Goal: Communication & Community: Answer question/provide support

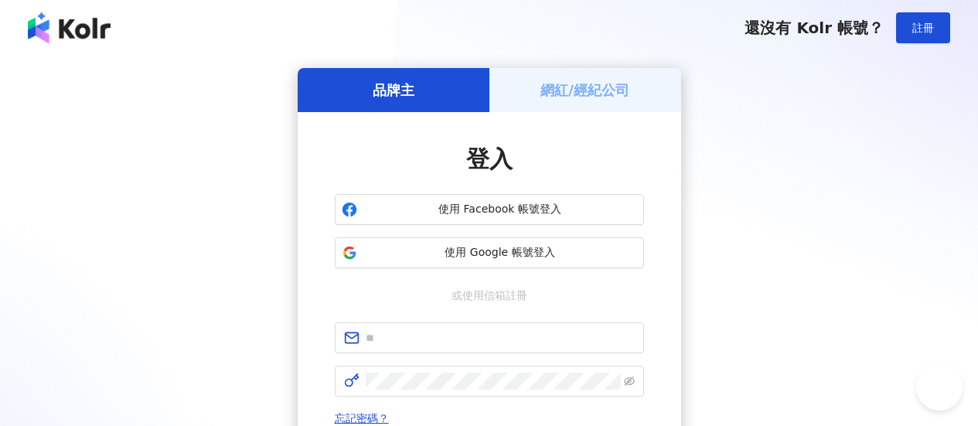
scroll to position [232, 0]
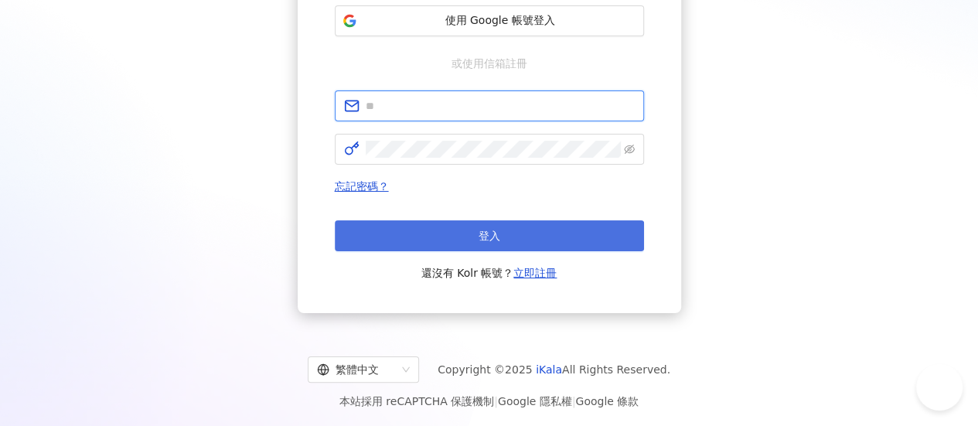
type input "**********"
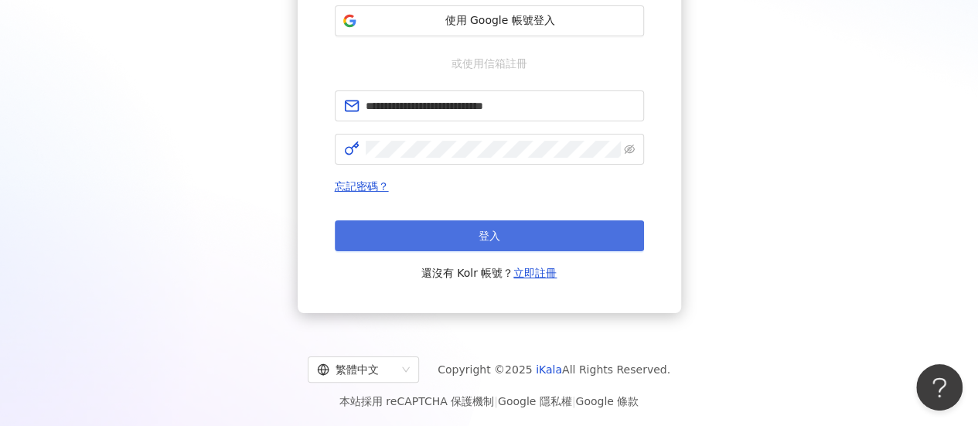
click at [555, 235] on button "登入" at bounding box center [489, 235] width 309 height 31
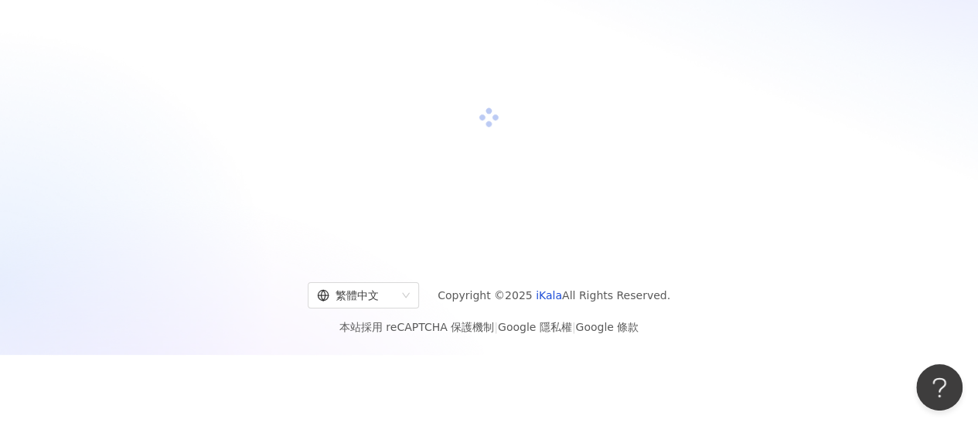
scroll to position [71, 0]
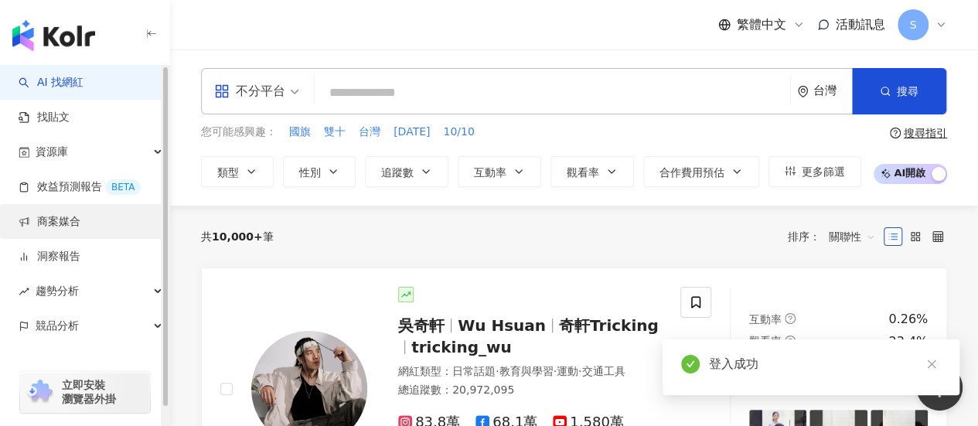
click at [80, 228] on link "商案媒合" at bounding box center [50, 221] width 62 height 15
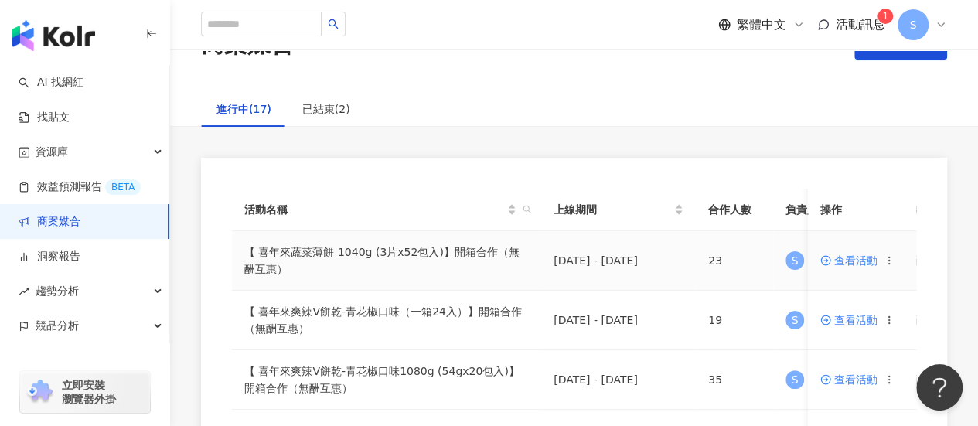
scroll to position [77, 0]
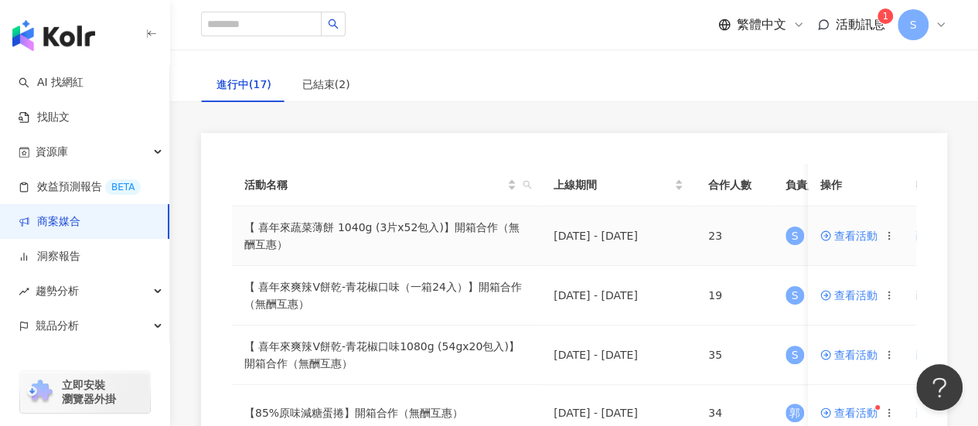
click at [865, 233] on span "查看活動" at bounding box center [848, 235] width 57 height 11
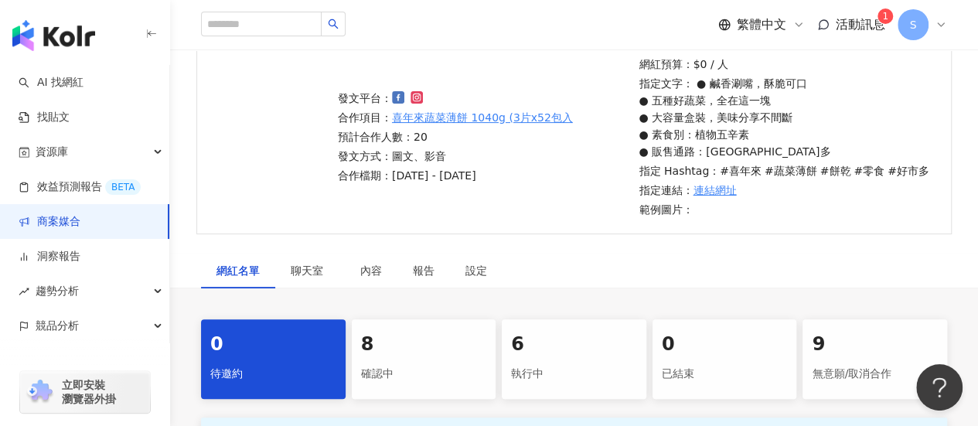
scroll to position [309, 0]
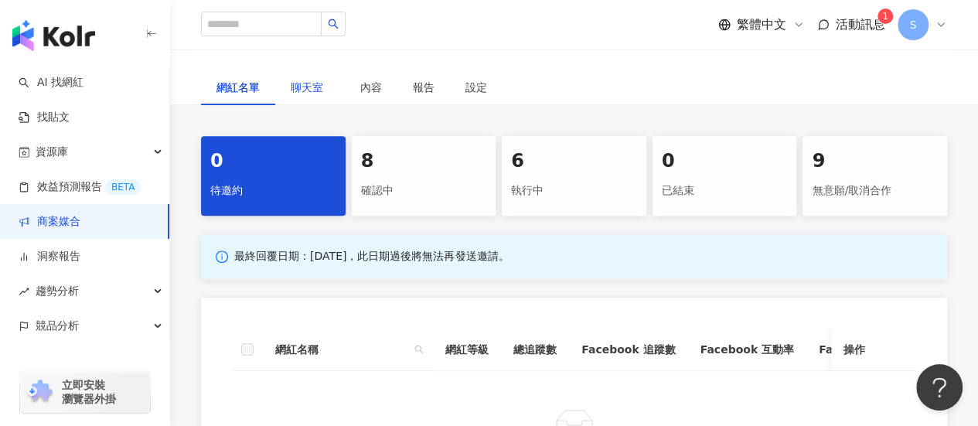
click at [312, 91] on span "聊天室" at bounding box center [310, 87] width 39 height 11
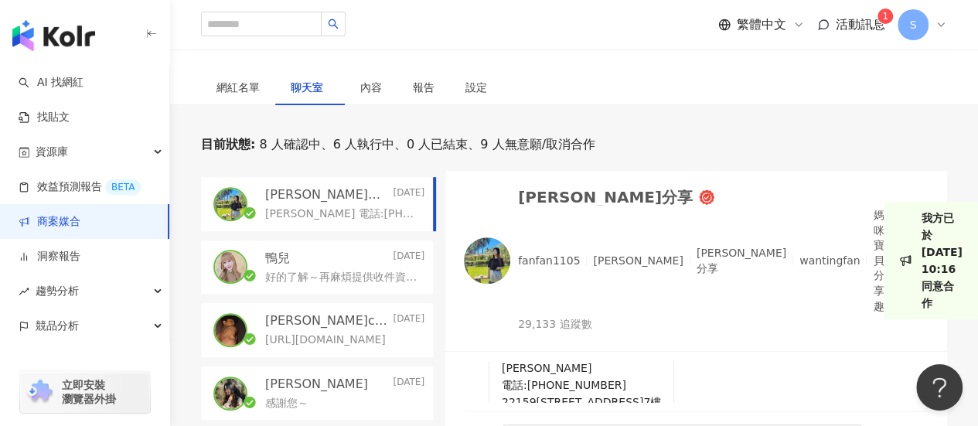
scroll to position [77, 0]
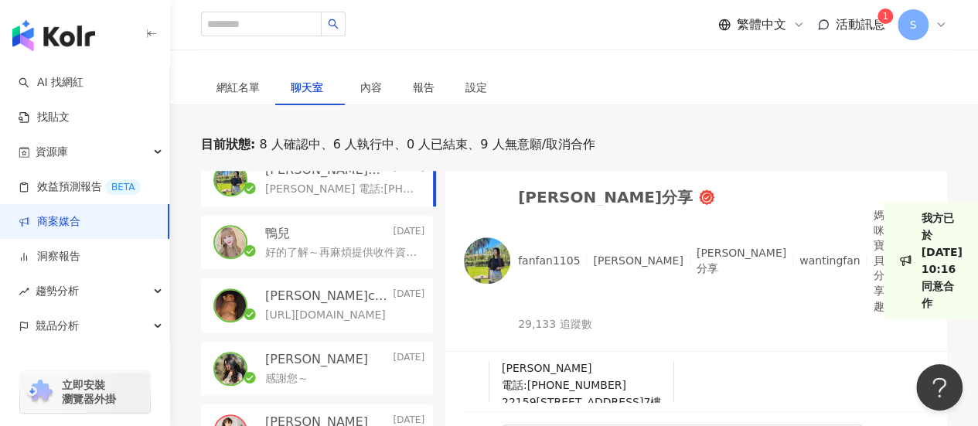
click at [353, 247] on p "好的了解～再麻煩提供收件資訊！" at bounding box center [341, 252] width 153 height 15
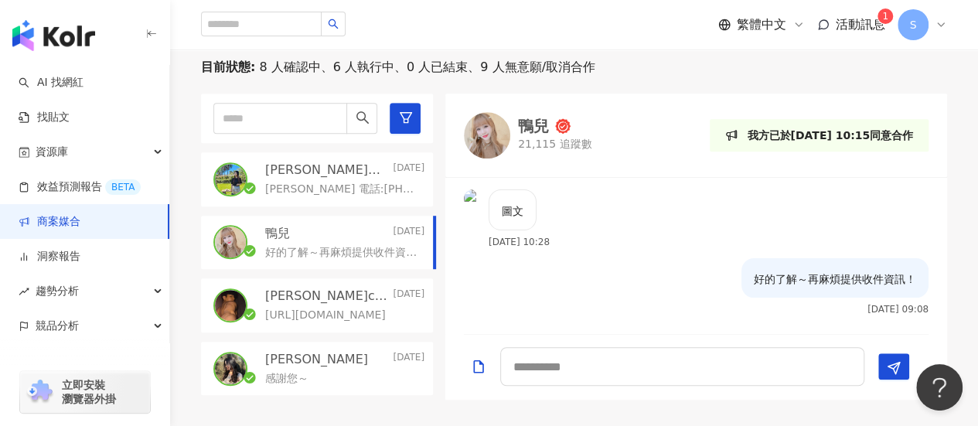
click at [336, 179] on div "[PERSON_NAME] 電話:[PHONE_NUMBER] 22159[STREET_ADDRESS]7樓" at bounding box center [344, 188] width 159 height 19
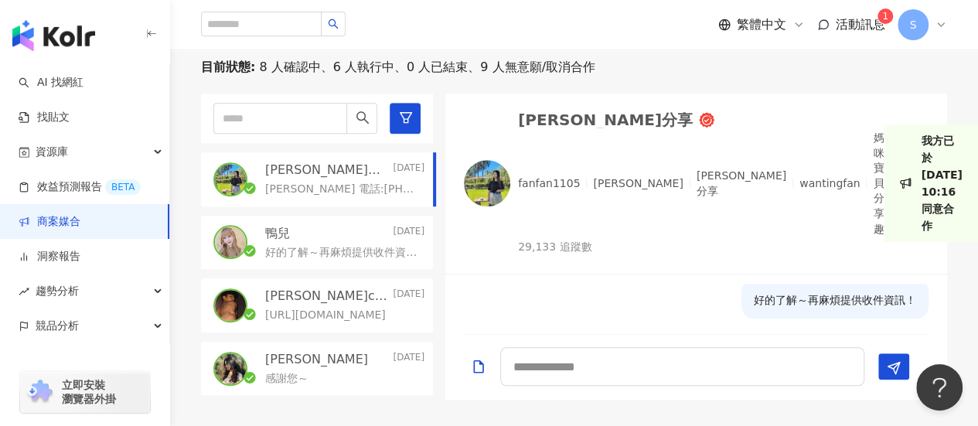
scroll to position [252, 0]
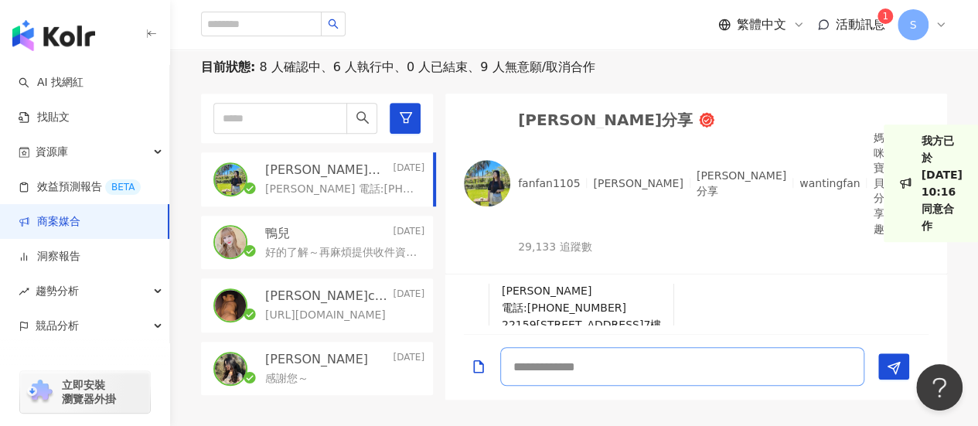
click at [596, 360] on textarea at bounding box center [682, 366] width 364 height 39
type textarea "**********"
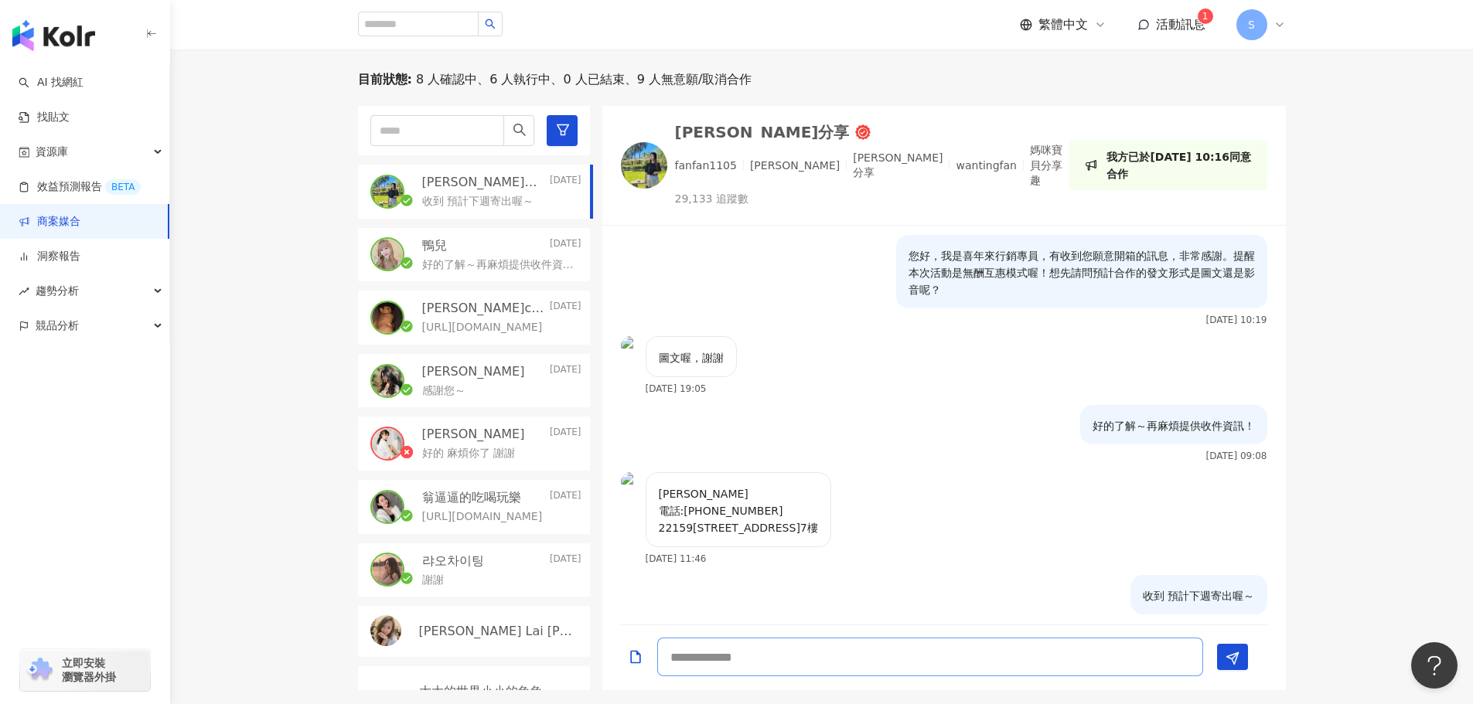
scroll to position [223, 0]
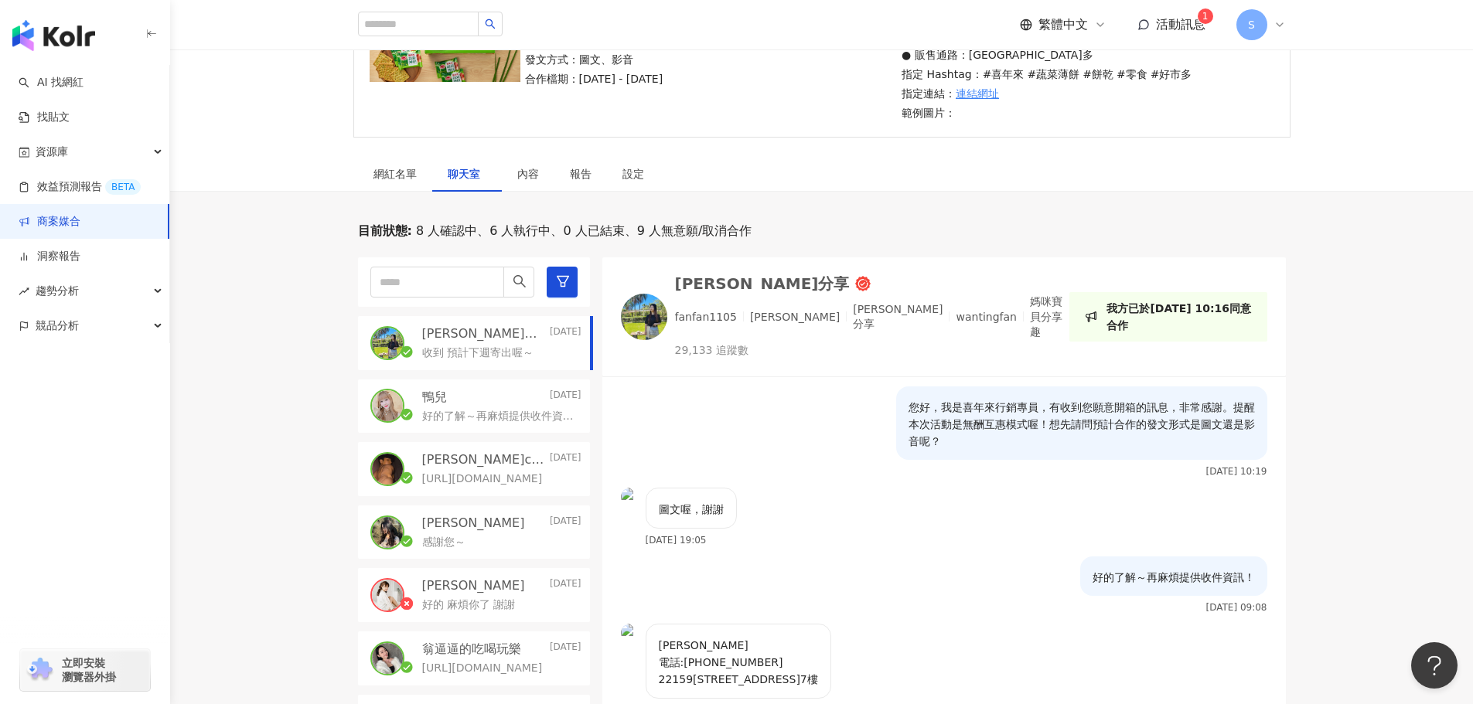
click at [80, 229] on link "商案媒合" at bounding box center [50, 221] width 62 height 15
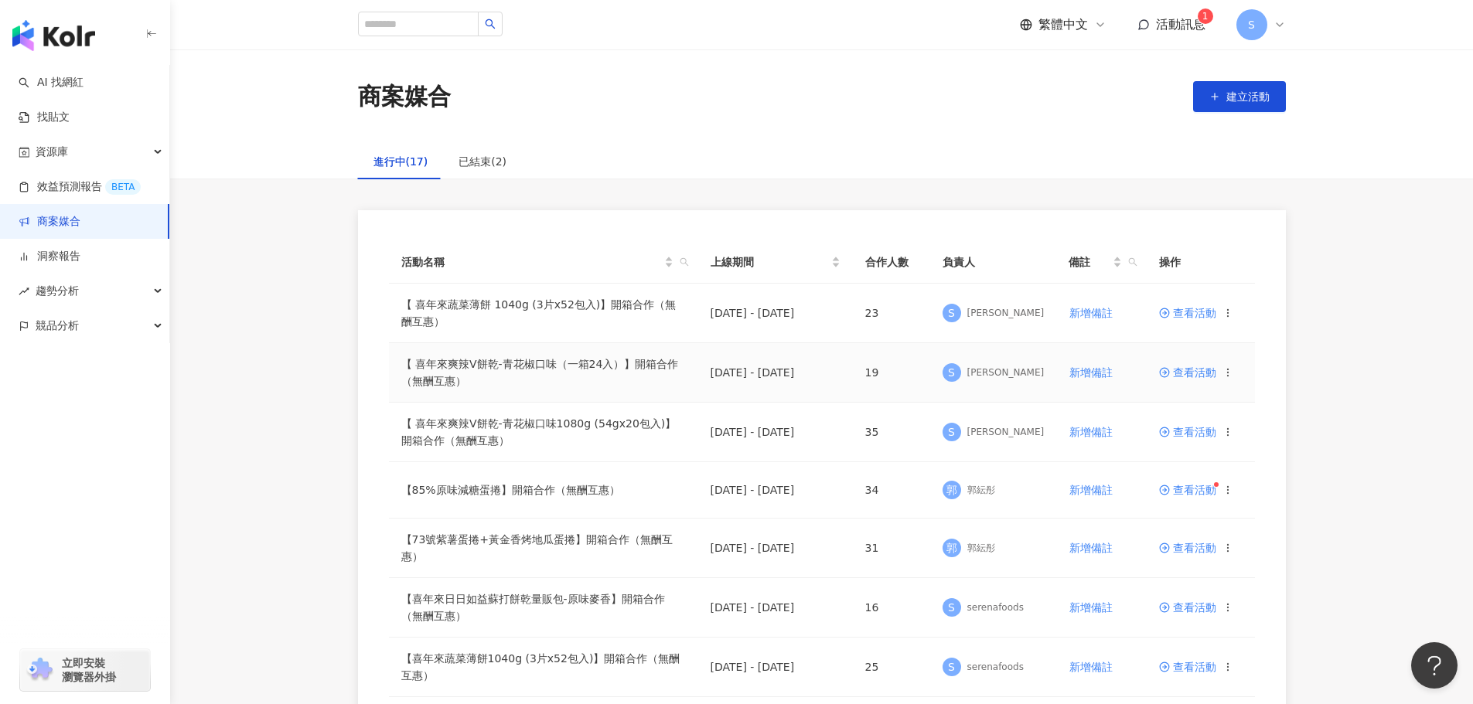
click at [977, 375] on span "查看活動" at bounding box center [1187, 372] width 57 height 11
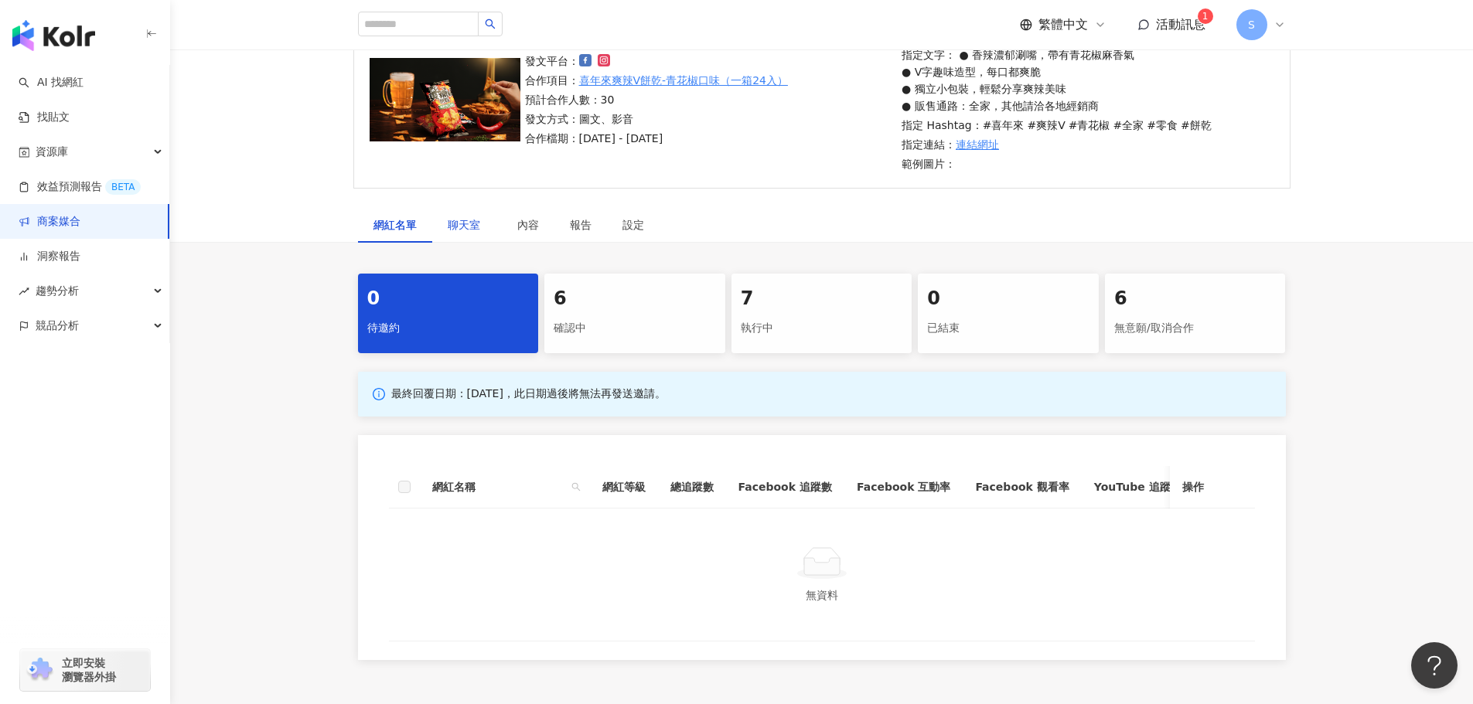
click at [472, 222] on span "聊天室" at bounding box center [467, 225] width 39 height 11
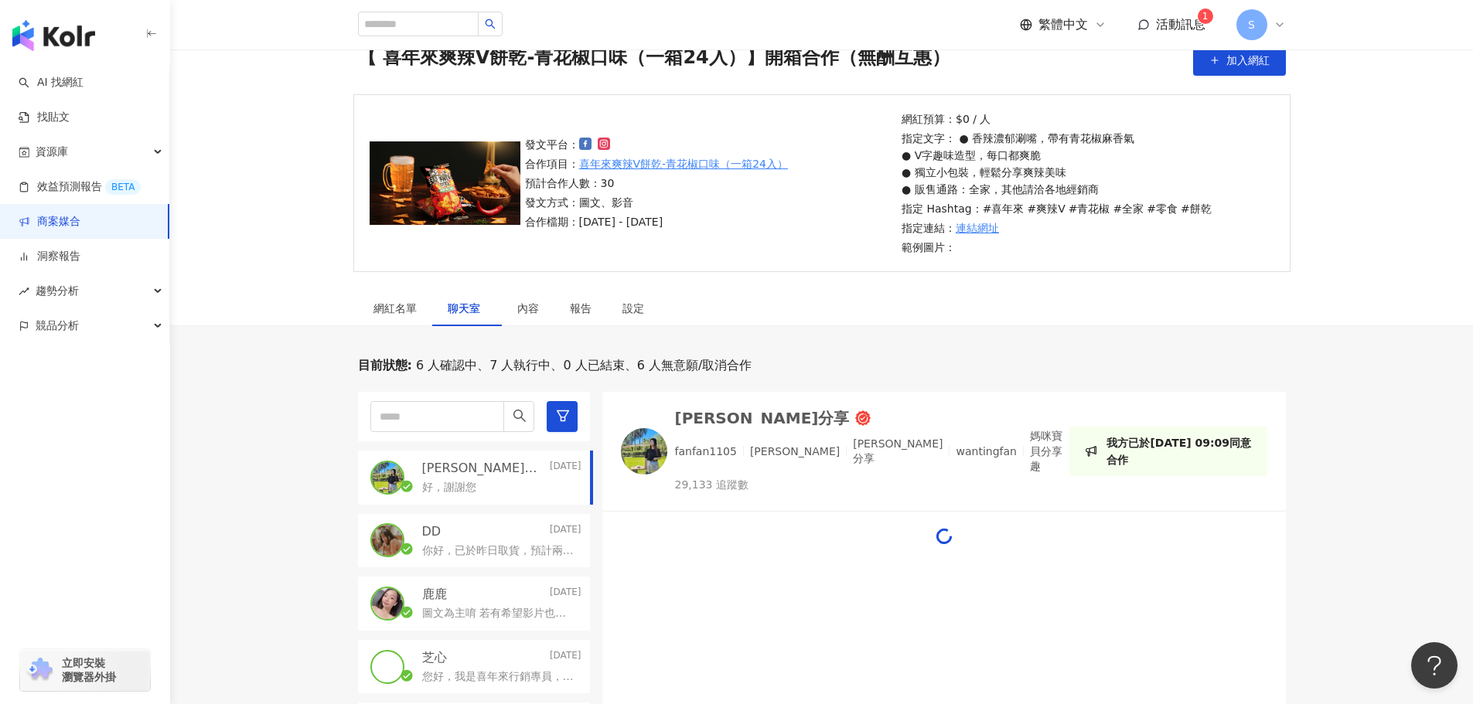
scroll to position [155, 0]
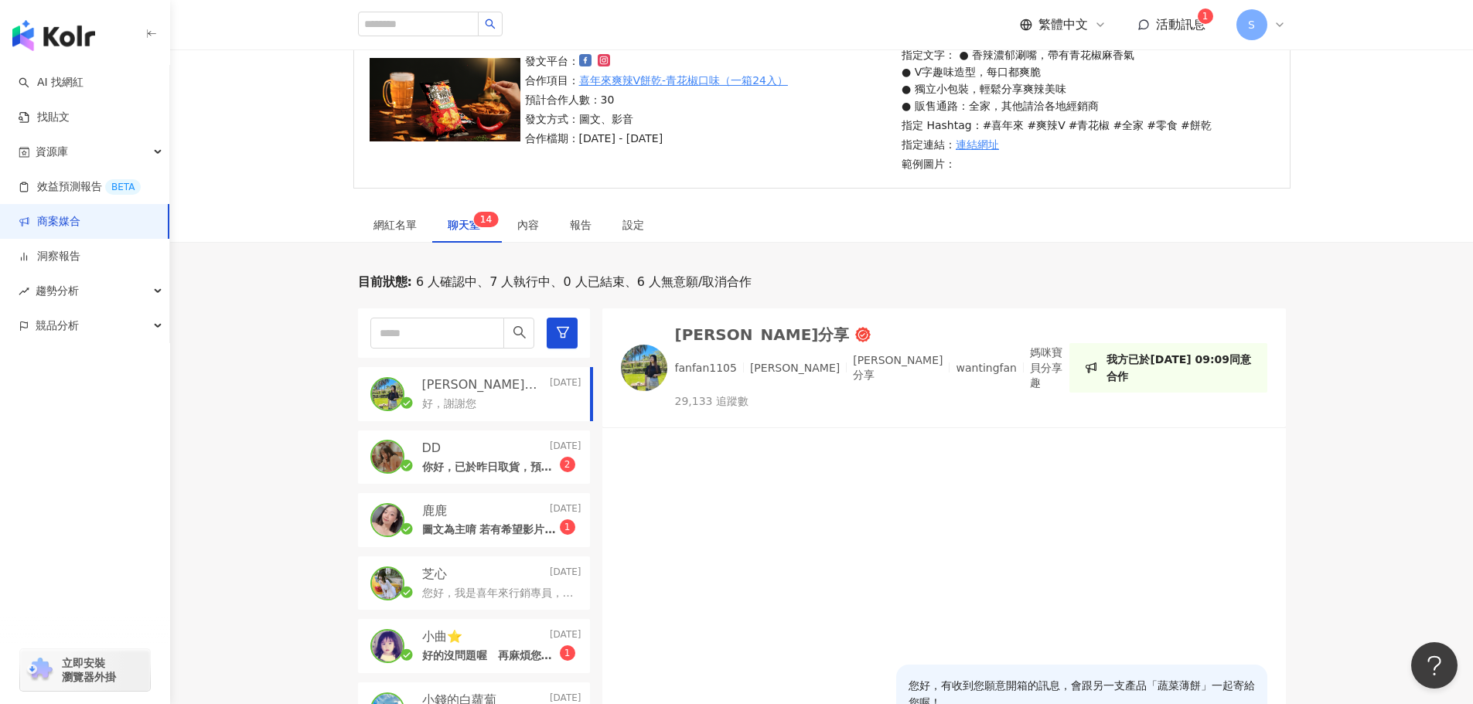
click at [500, 425] on div "DD [DATE] 你好，已於昨日取貨，預計兩周內發文上傳 謝謝~ 2" at bounding box center [474, 458] width 232 height 54
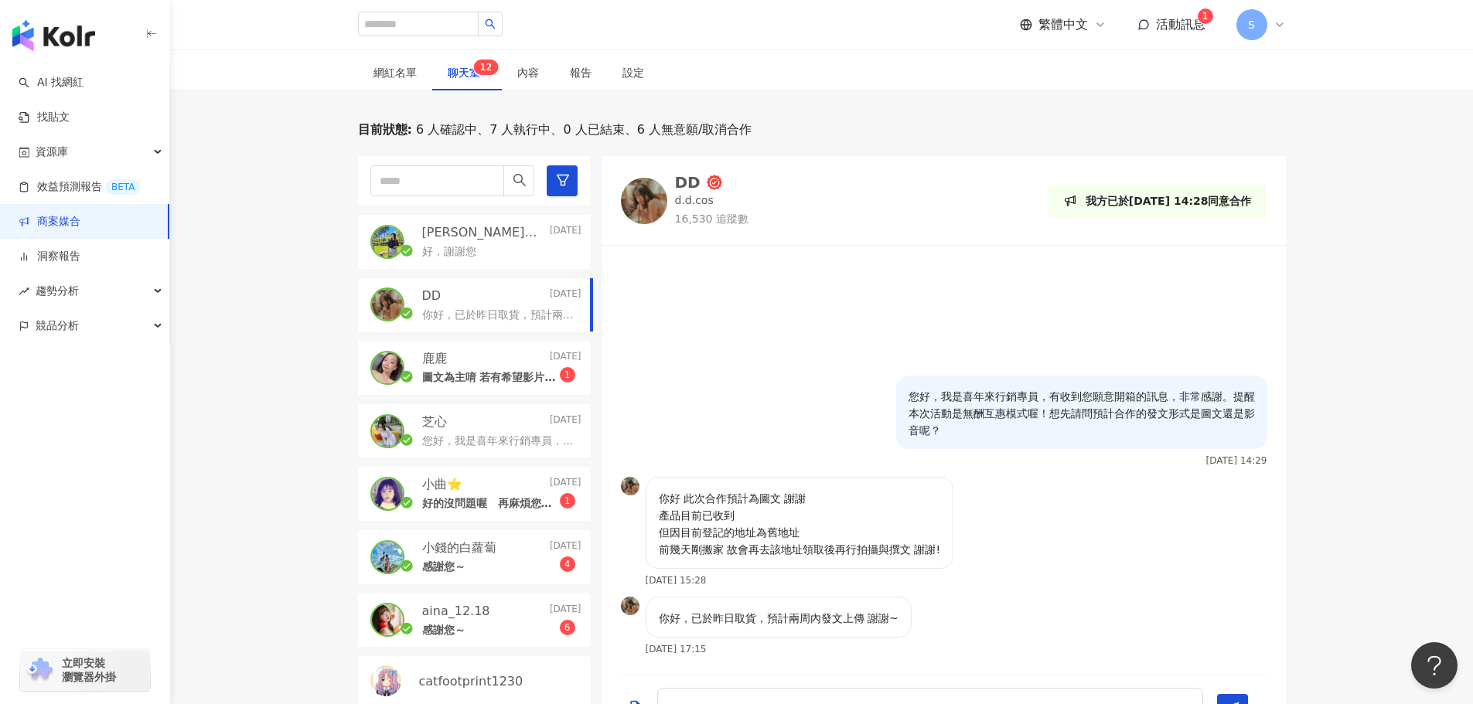
scroll to position [283, 0]
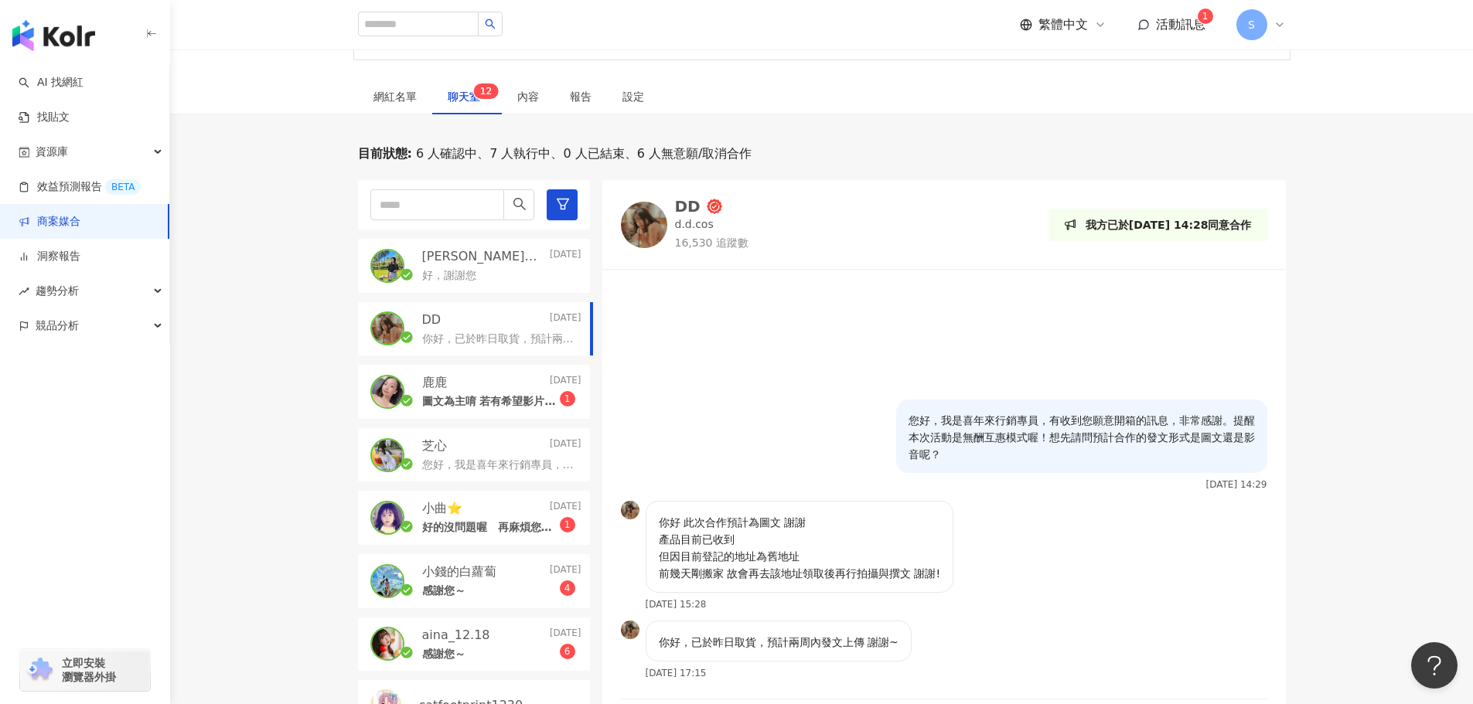
click at [489, 403] on p "圖文為主唷 若有希望影片也可以在溝通唷" at bounding box center [491, 401] width 138 height 15
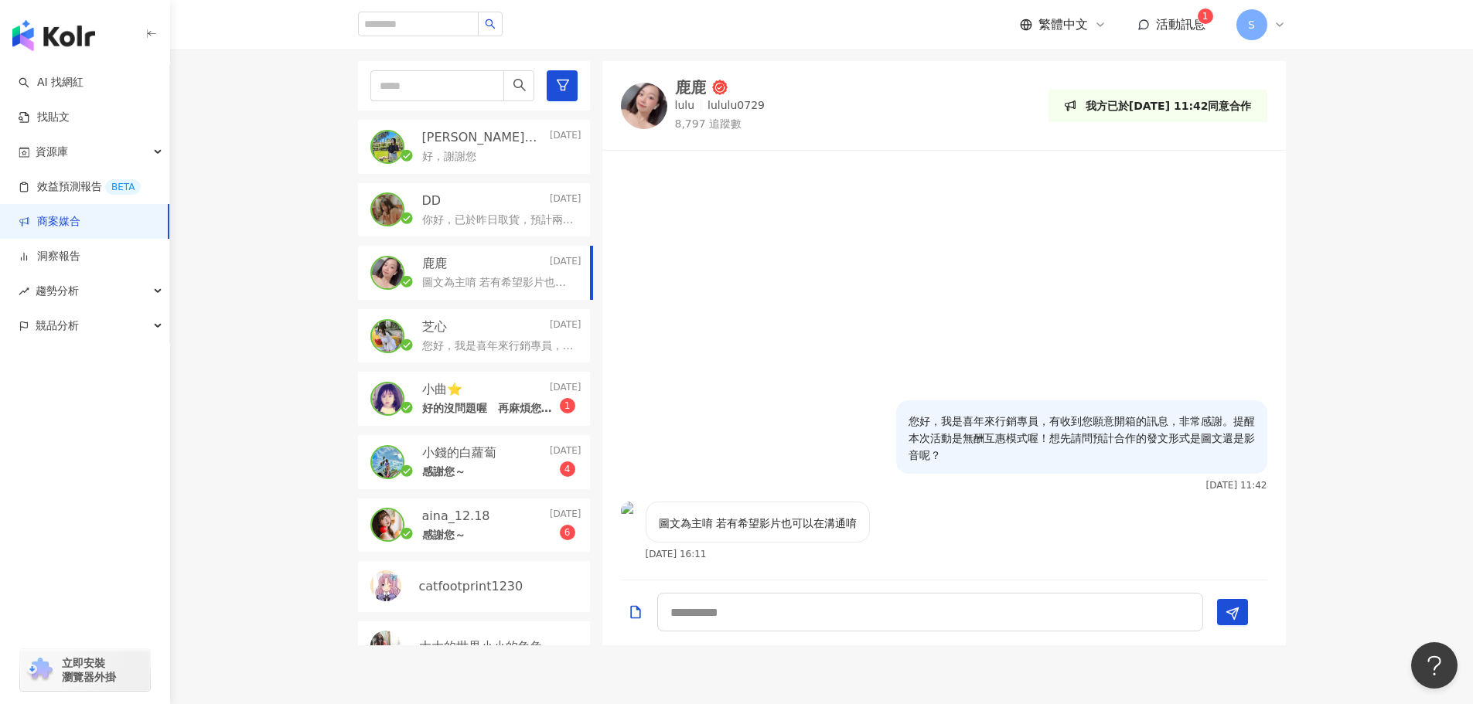
scroll to position [438, 0]
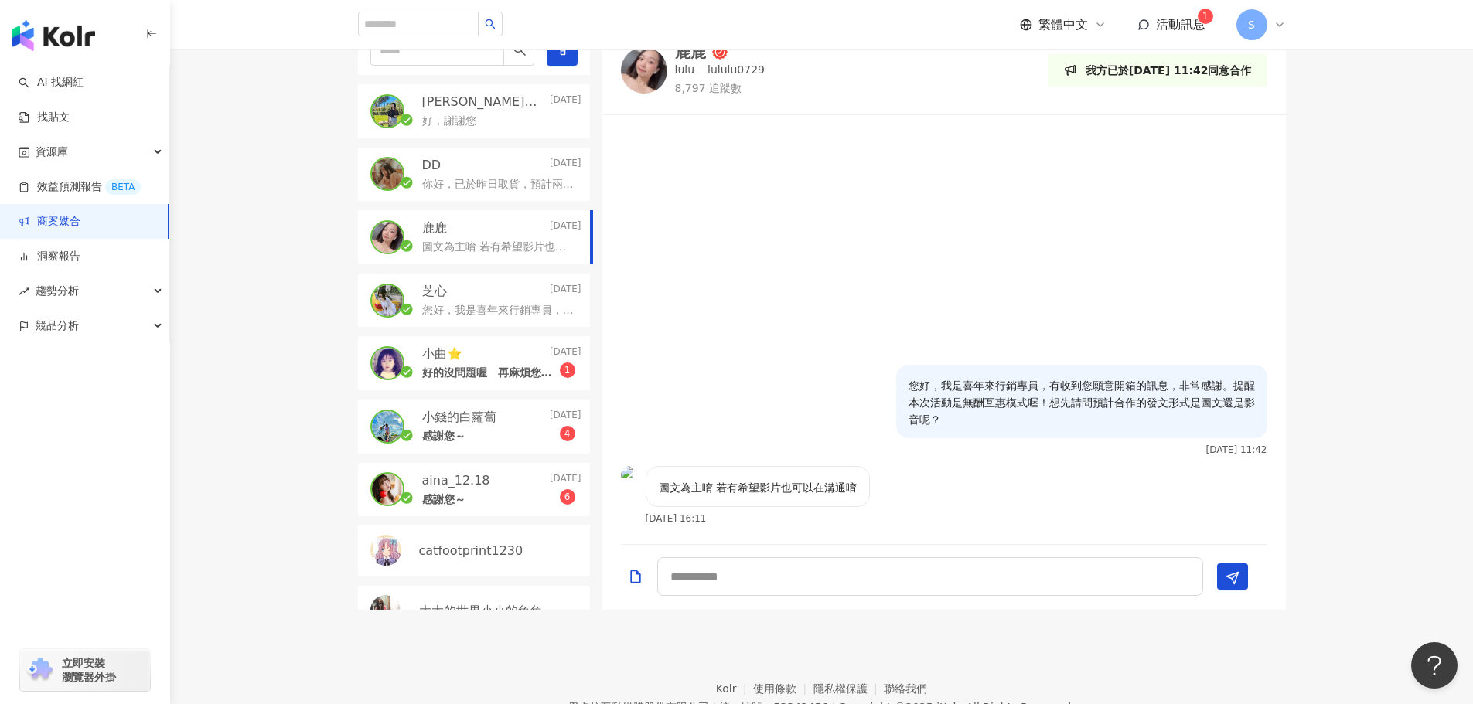
click at [492, 373] on p "好的沒問題喔　再麻煩您提供收件資訊～" at bounding box center [491, 373] width 138 height 15
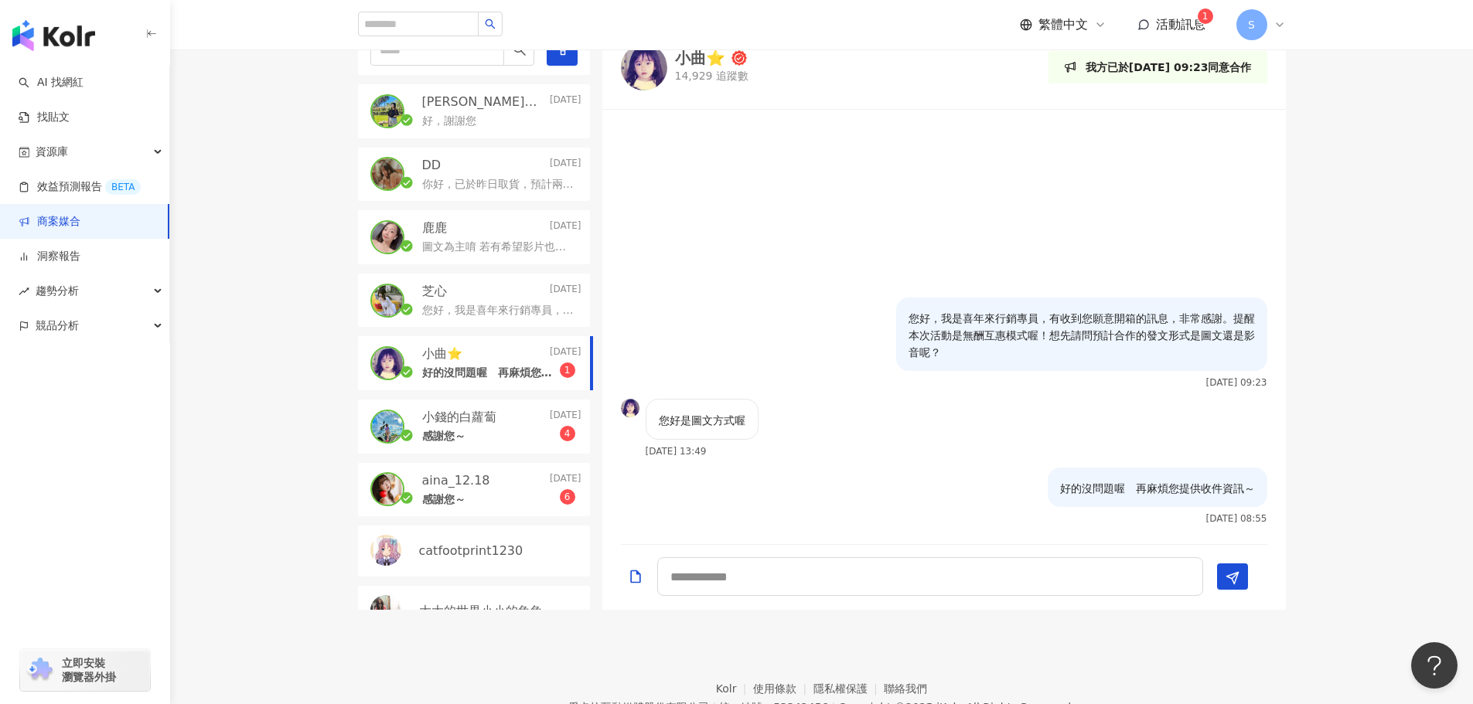
scroll to position [515, 0]
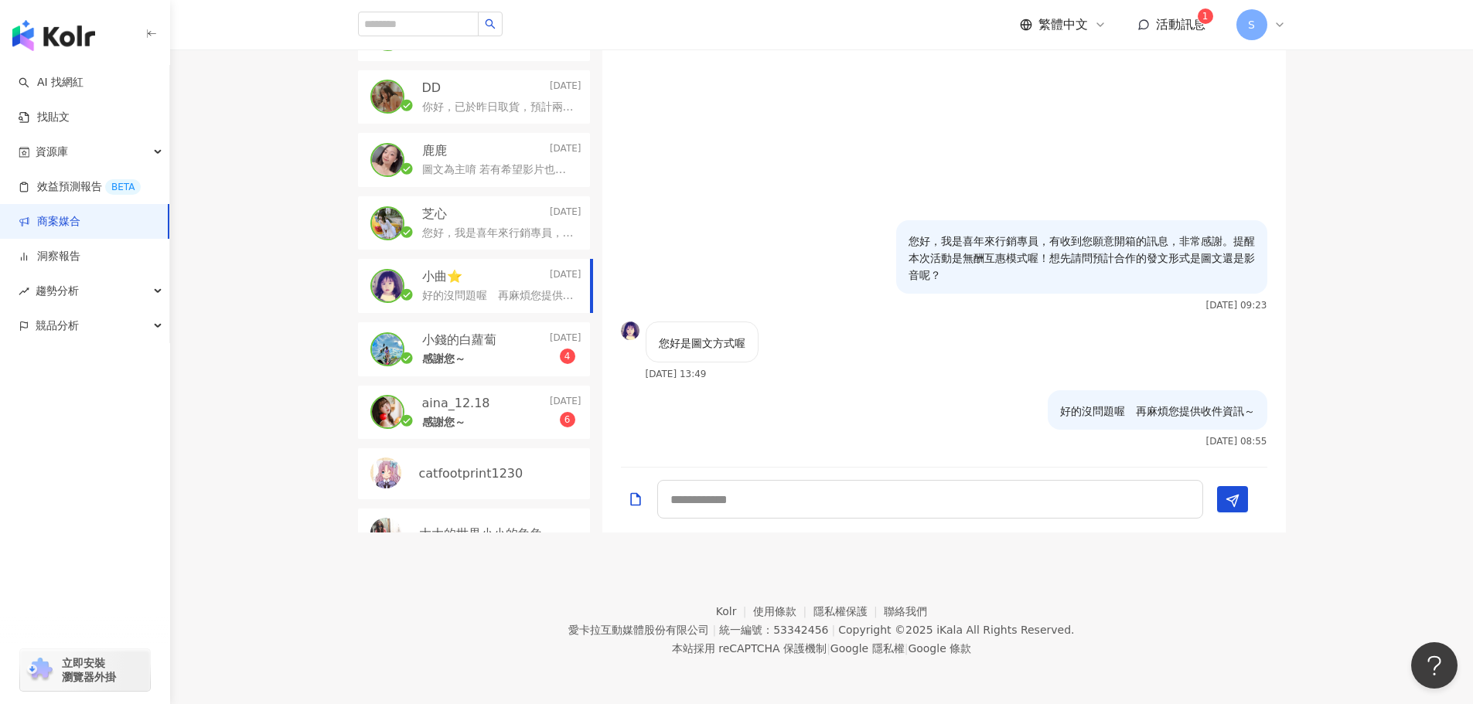
click at [510, 355] on div "感謝您～ 4" at bounding box center [501, 358] width 159 height 19
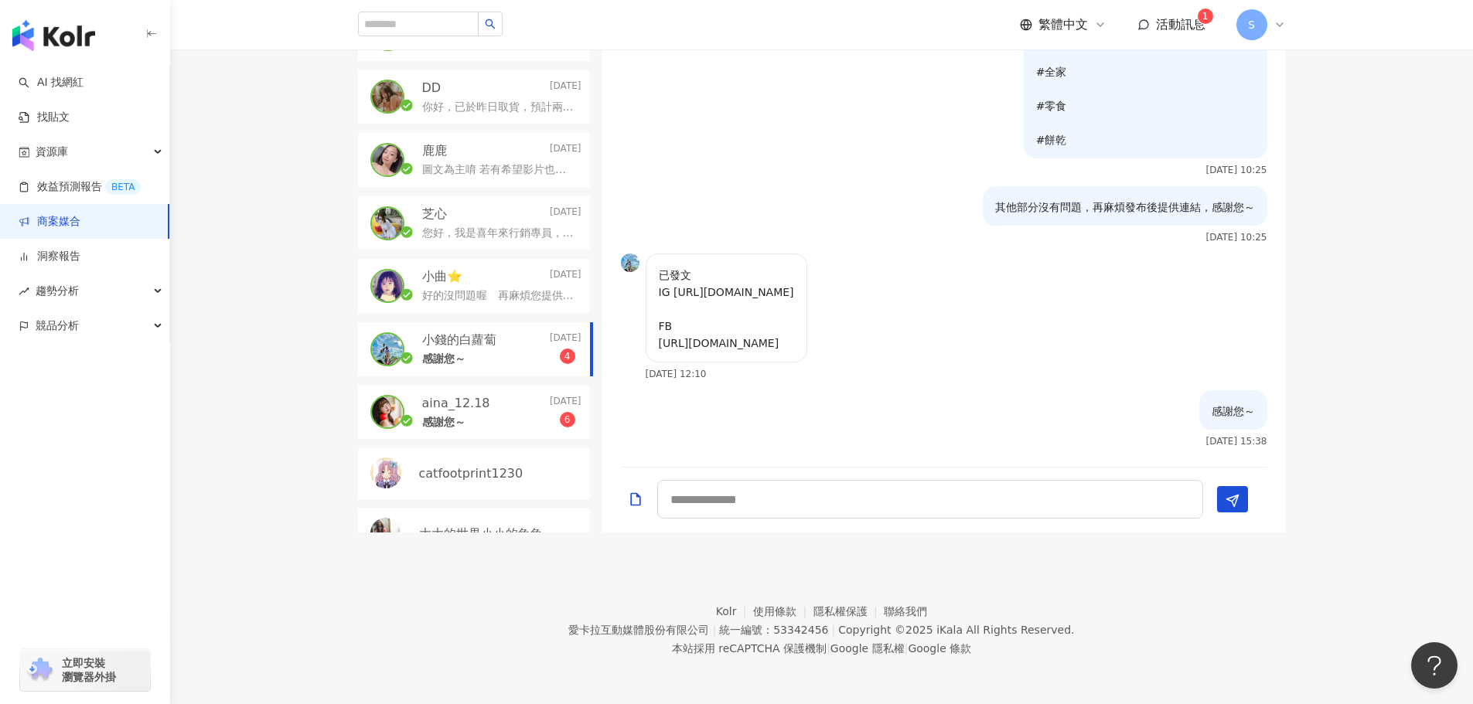
click at [492, 408] on div "aina_12.18 [DATE]" at bounding box center [501, 403] width 159 height 17
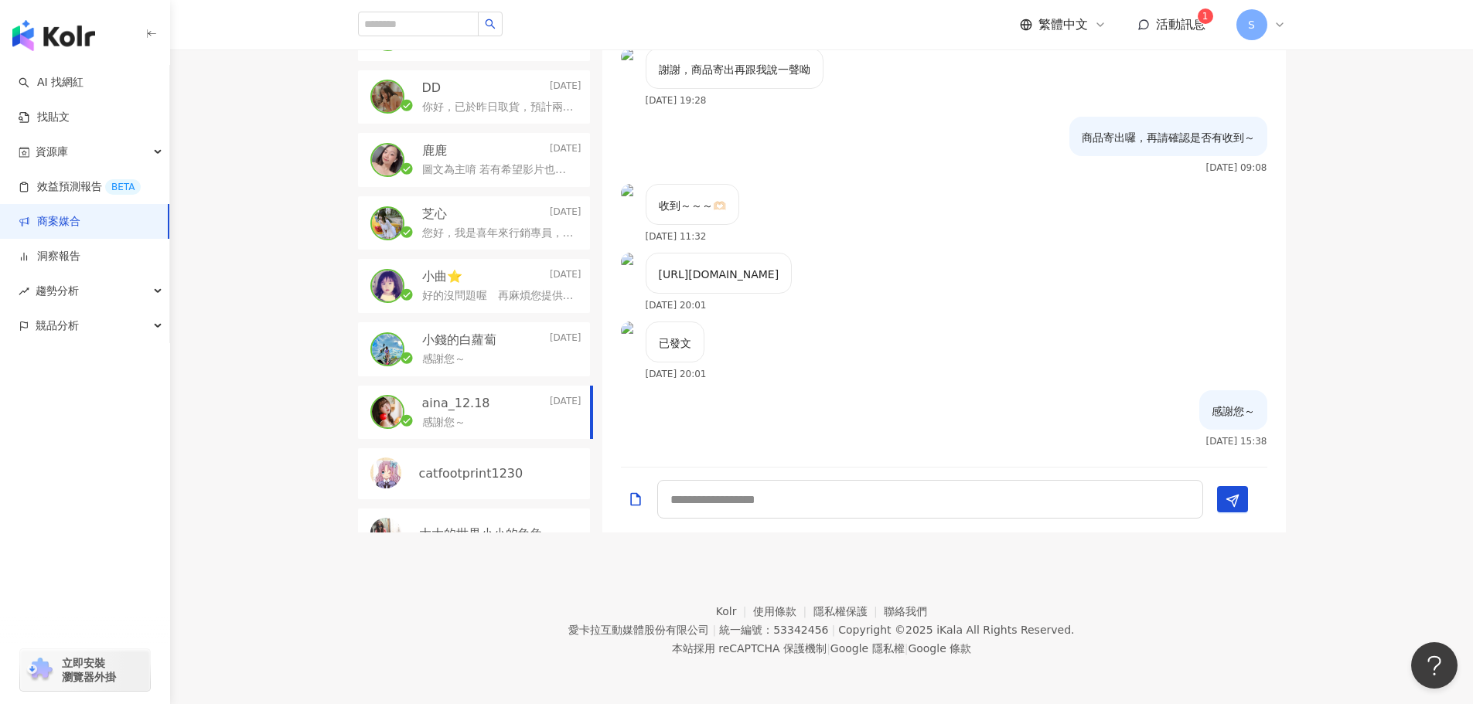
click at [80, 215] on link "商案媒合" at bounding box center [50, 221] width 62 height 15
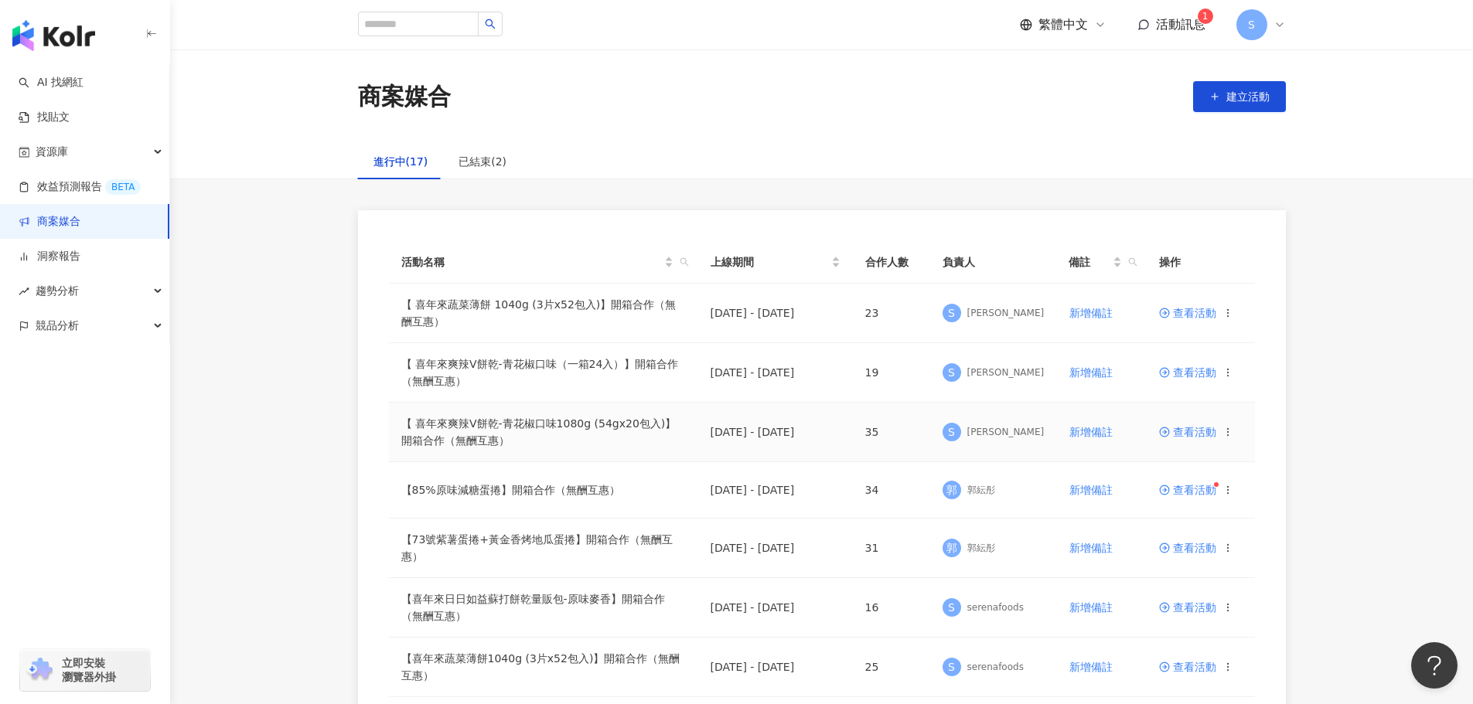
click at [977, 425] on span "查看活動" at bounding box center [1187, 432] width 57 height 11
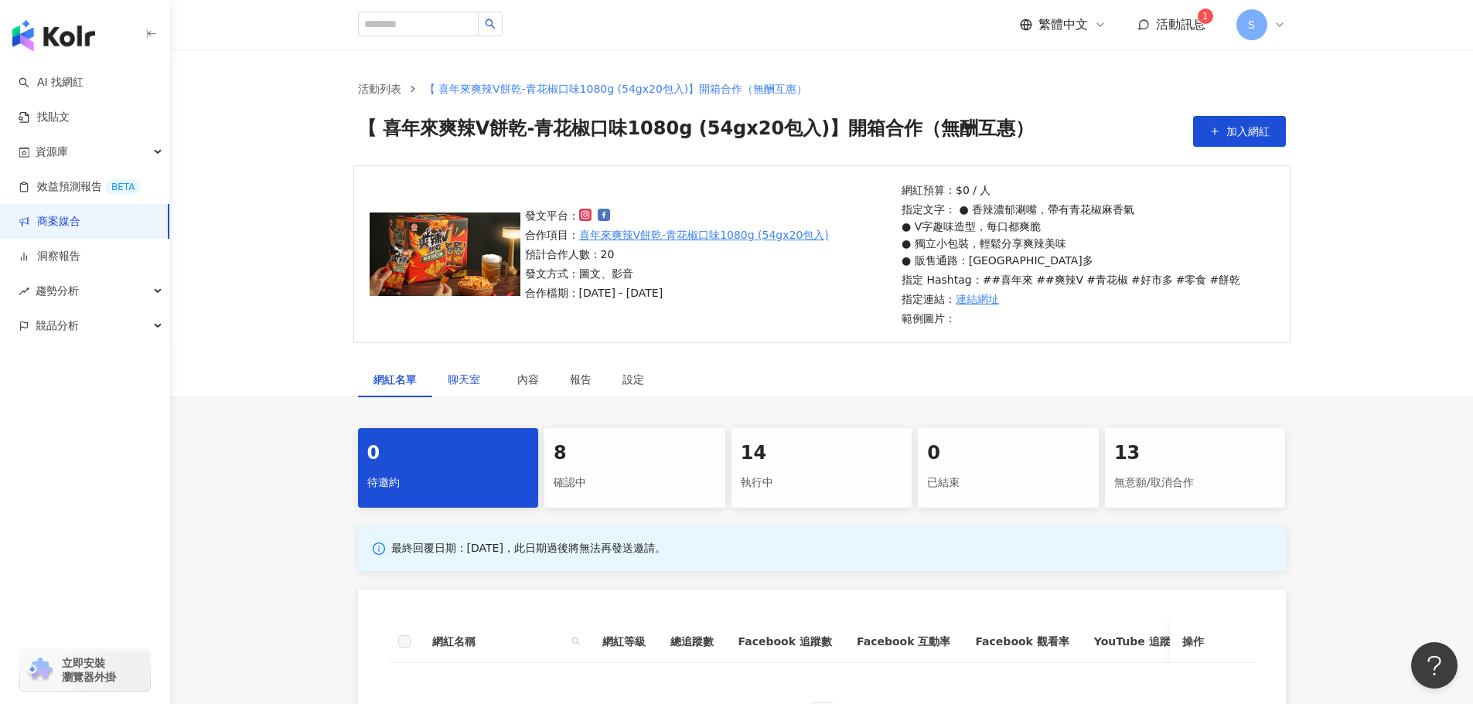
click at [467, 374] on span "聊天室" at bounding box center [467, 379] width 39 height 11
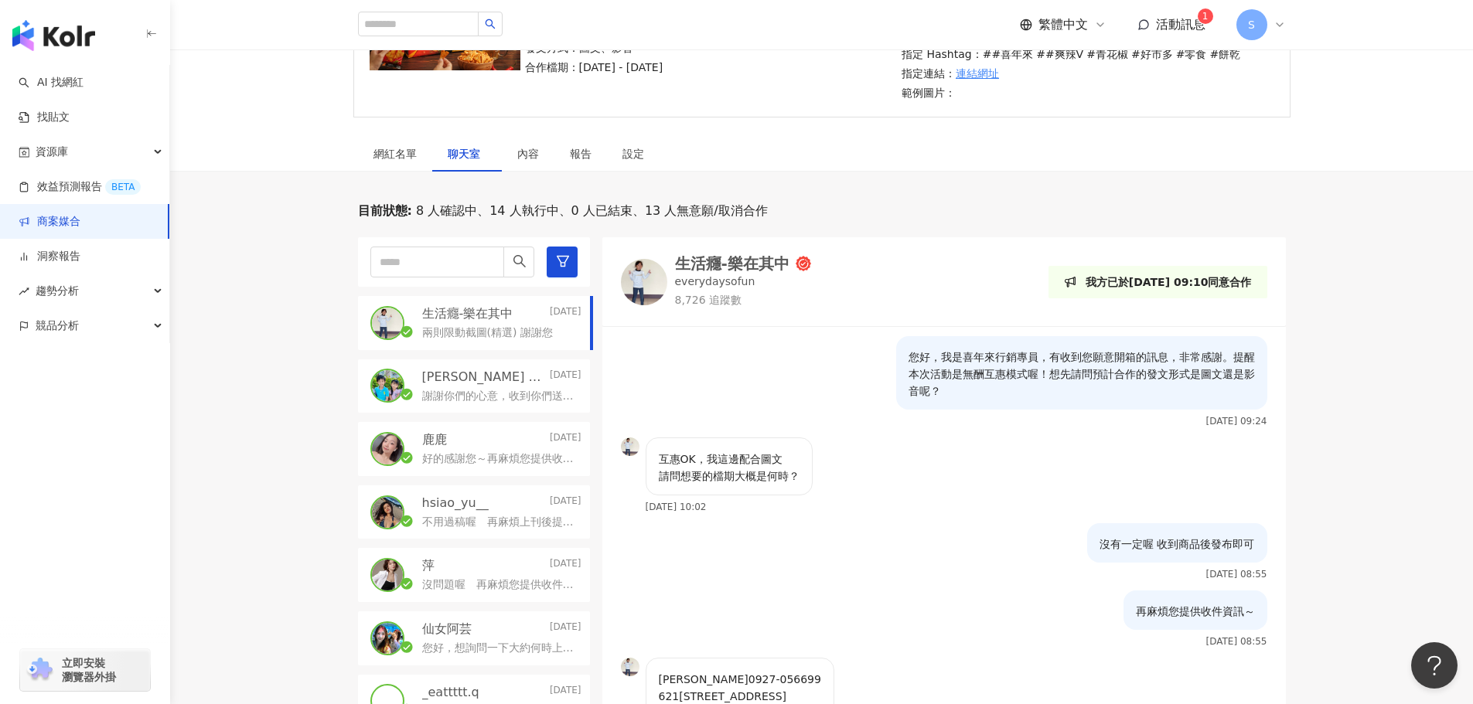
scroll to position [77, 0]
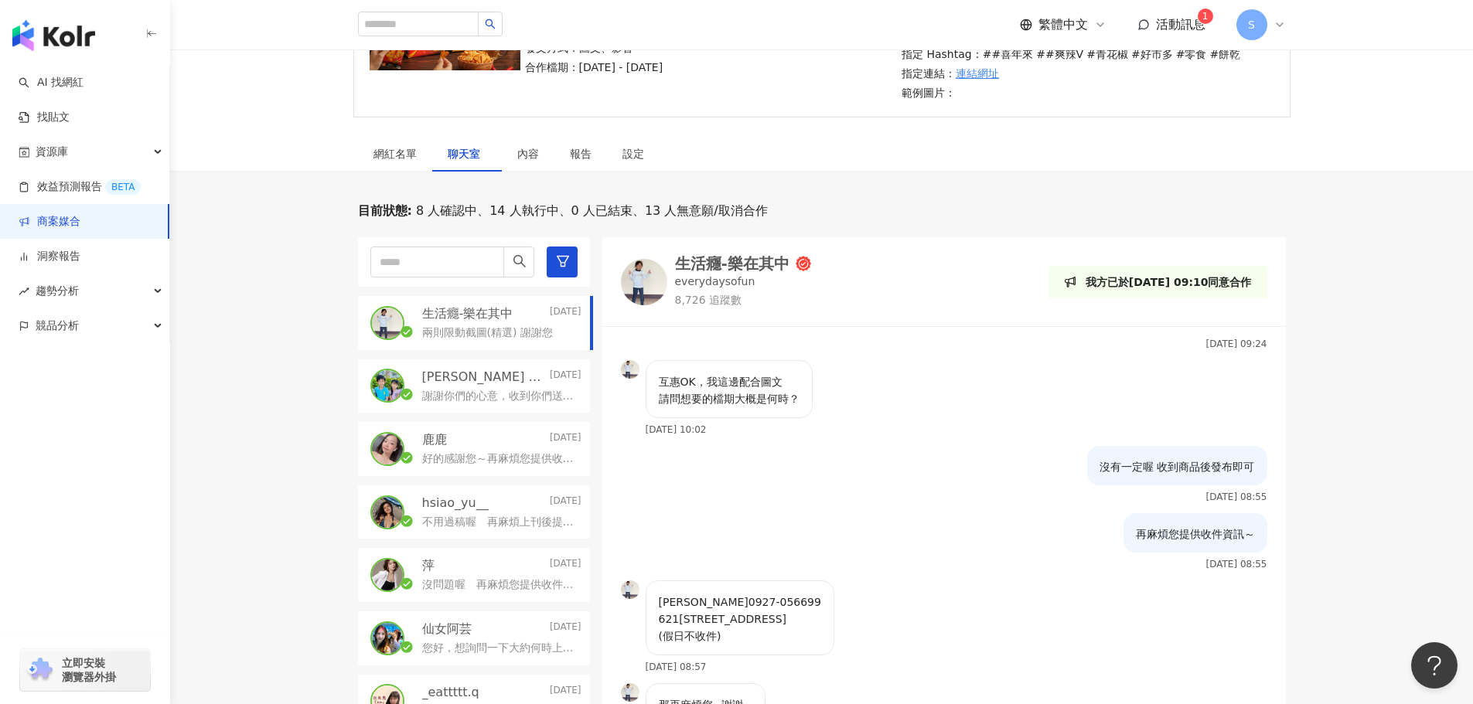
click at [526, 334] on p "兩則限動截圖(精選) 謝謝您" at bounding box center [487, 333] width 131 height 15
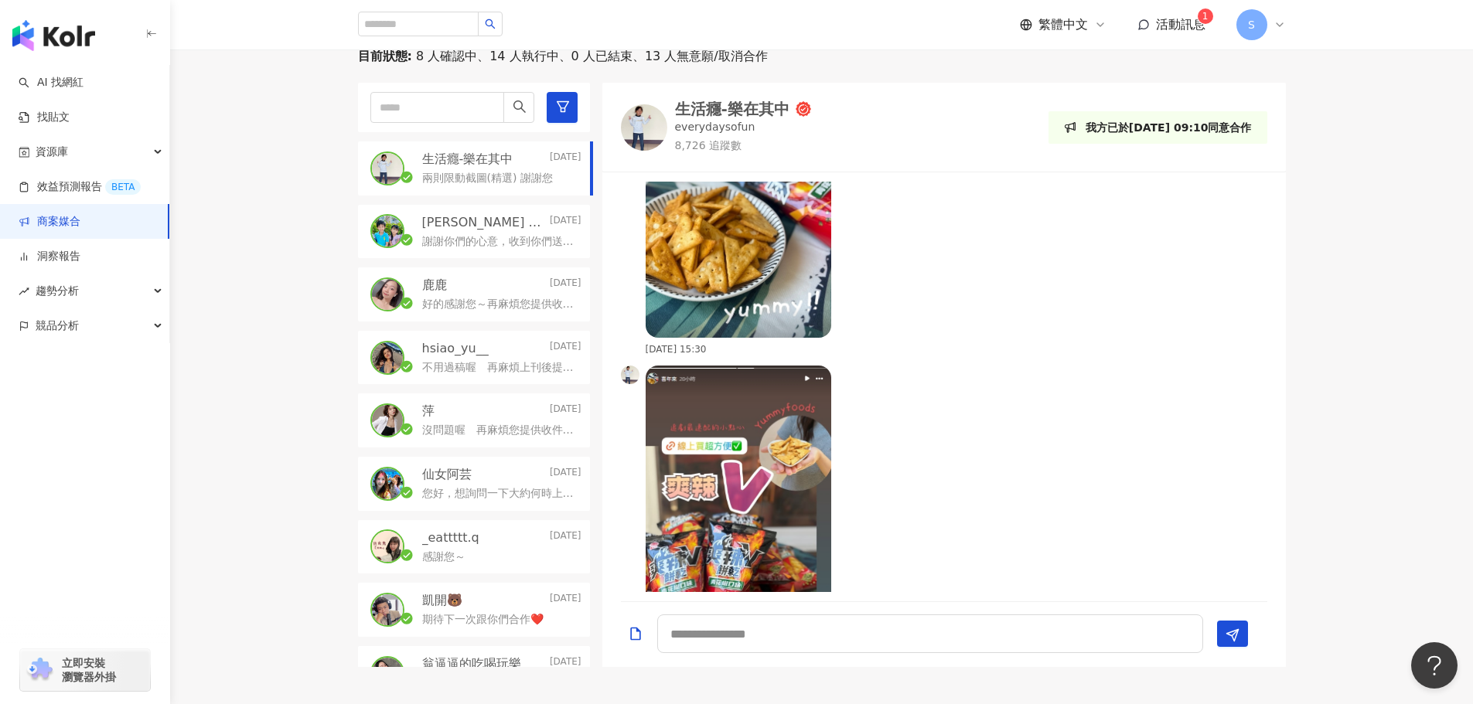
scroll to position [1666, 0]
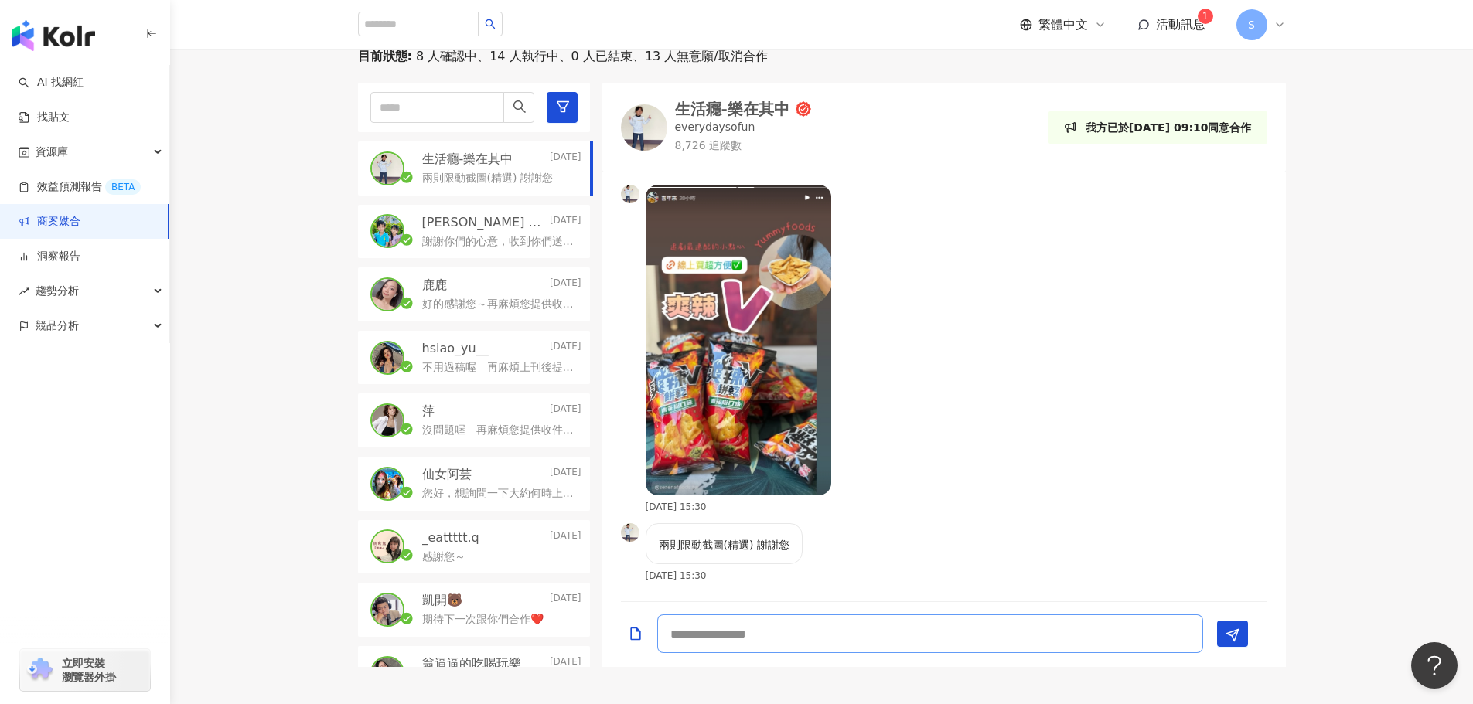
click at [783, 425] on textarea at bounding box center [930, 634] width 546 height 39
type textarea "****"
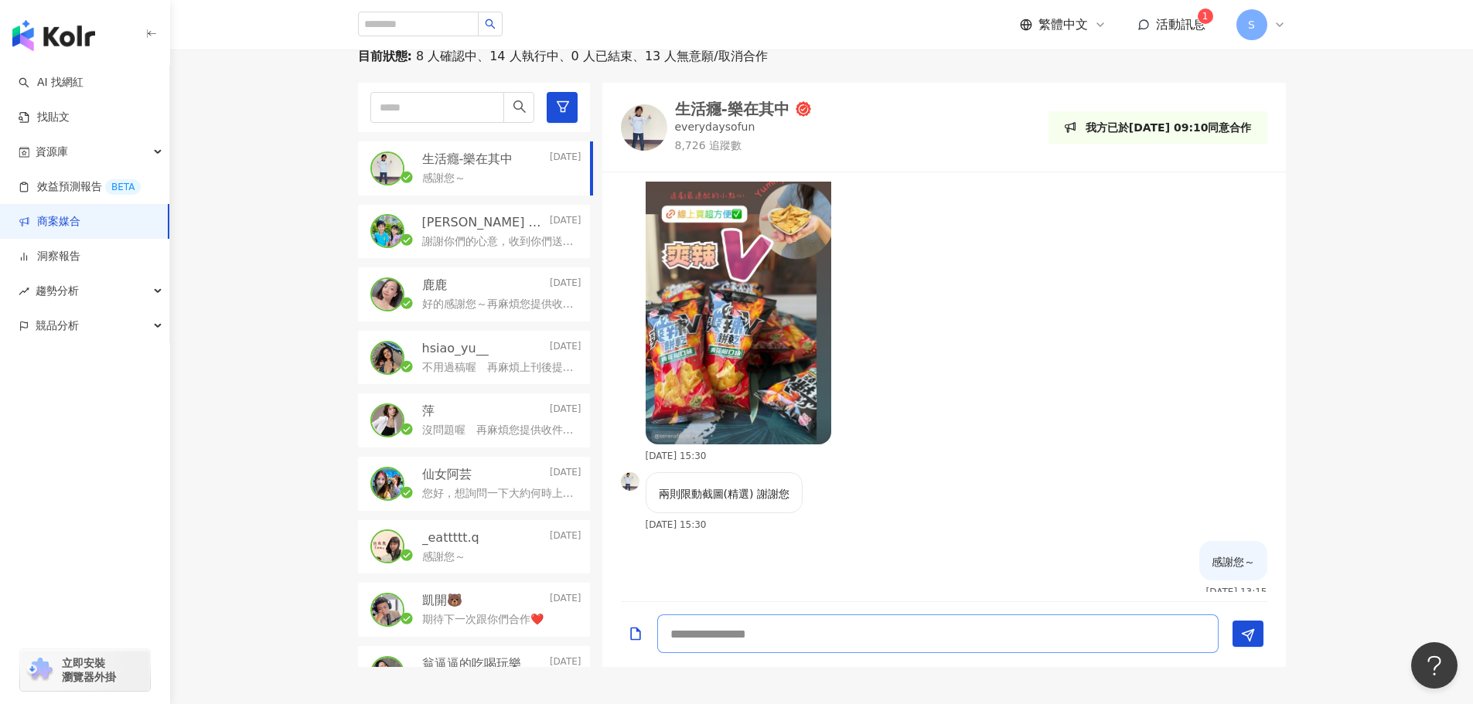
scroll to position [1734, 0]
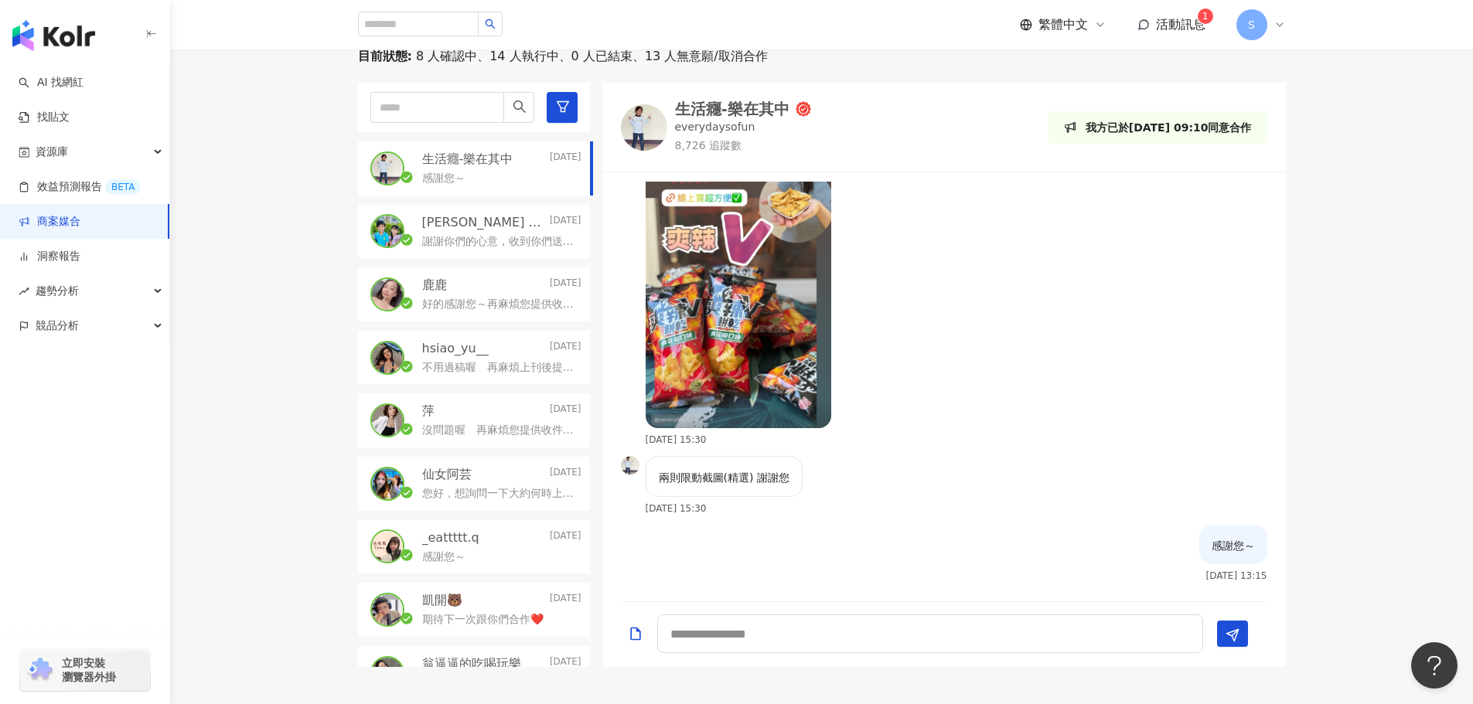
click at [977, 29] on span "活動訊息" at bounding box center [1180, 24] width 49 height 15
